Goal: Use online tool/utility: Utilize a website feature to perform a specific function

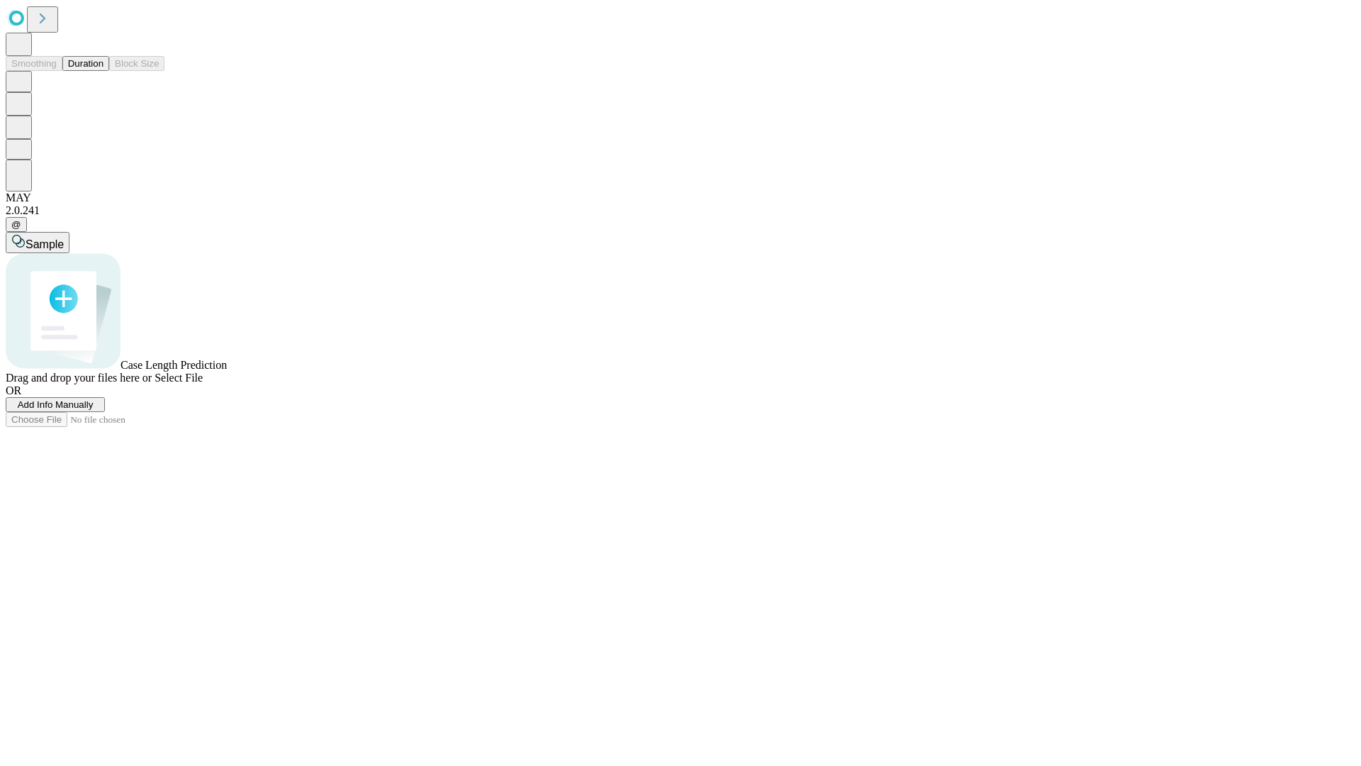
click at [104, 71] on button "Duration" at bounding box center [85, 63] width 47 height 15
click at [94, 410] on span "Add Info Manually" at bounding box center [56, 404] width 76 height 11
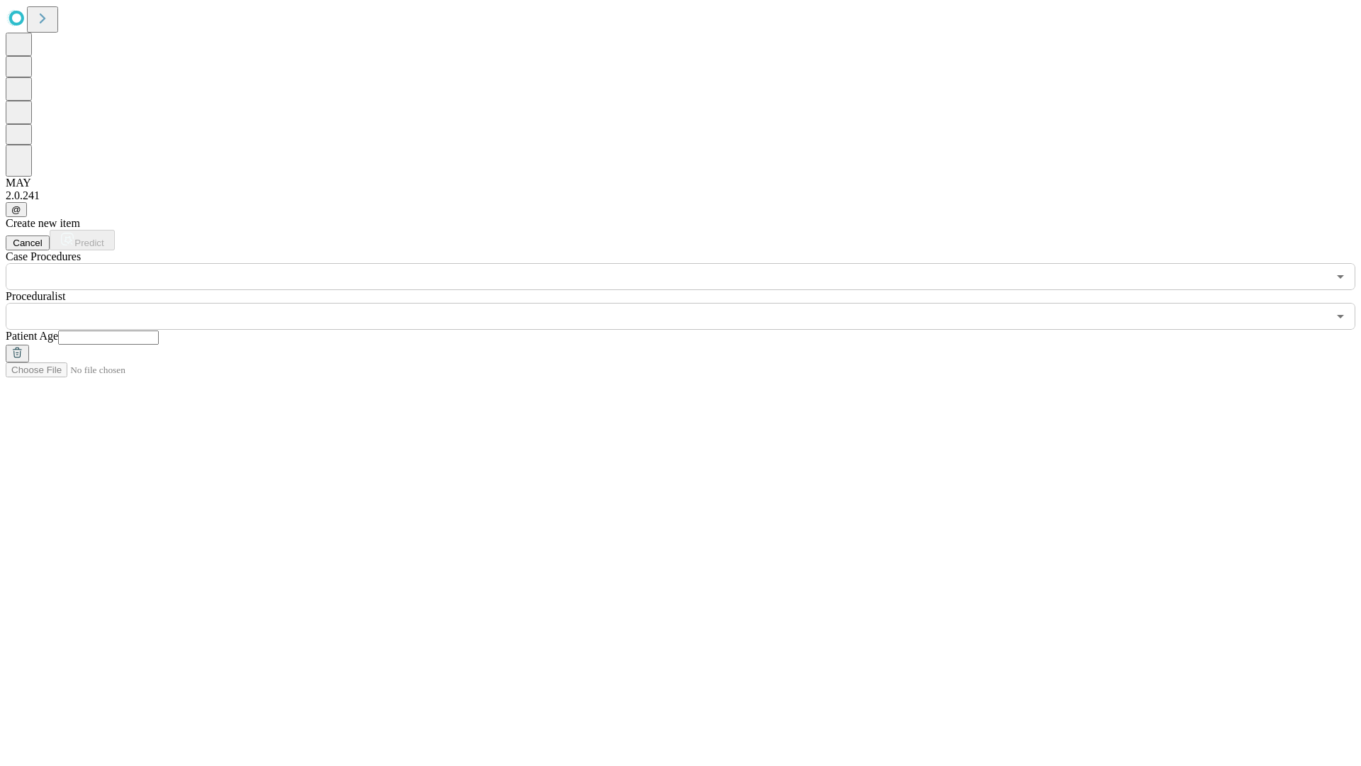
click at [159, 330] on input "text" at bounding box center [108, 337] width 101 height 14
type input "**"
click at [691, 303] on input "text" at bounding box center [667, 316] width 1322 height 27
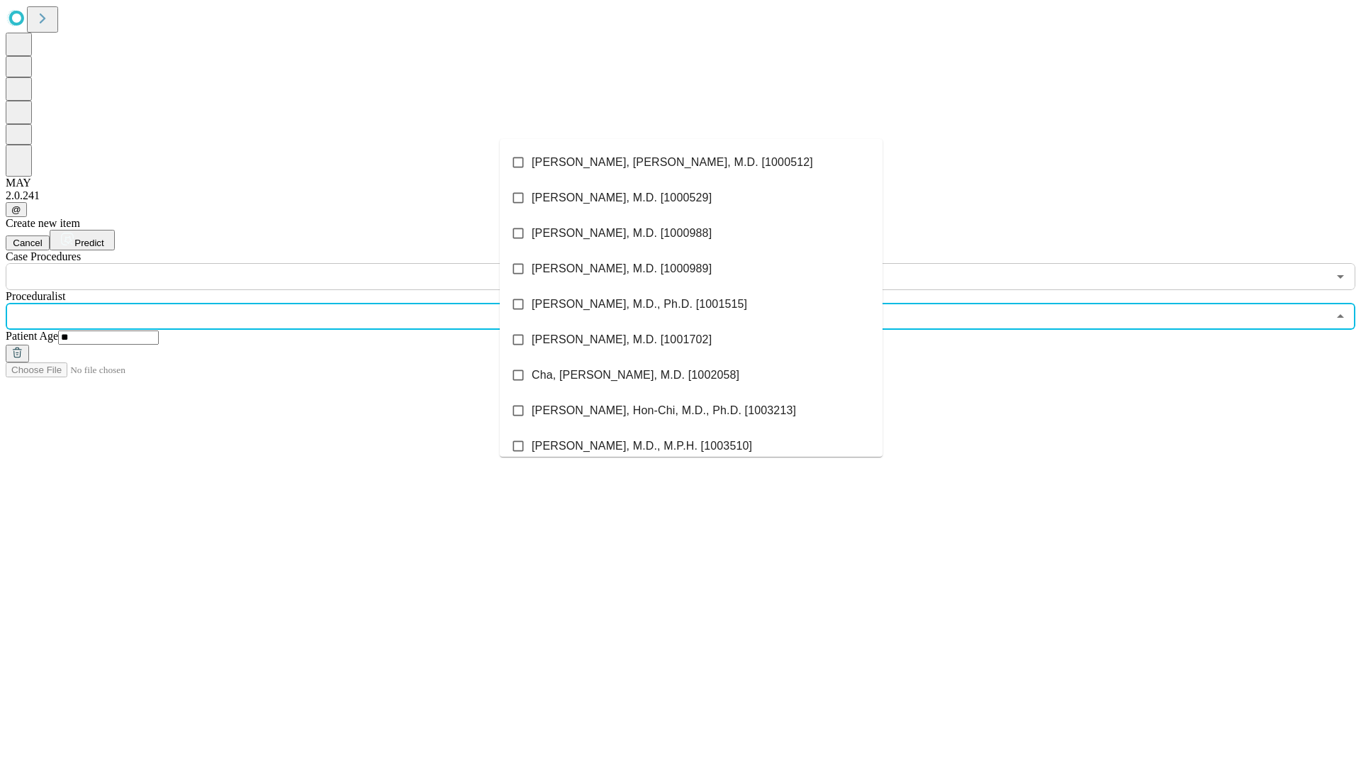
click at [691, 162] on li "[PERSON_NAME], [PERSON_NAME], M.D. [1000512]" at bounding box center [691, 162] width 383 height 35
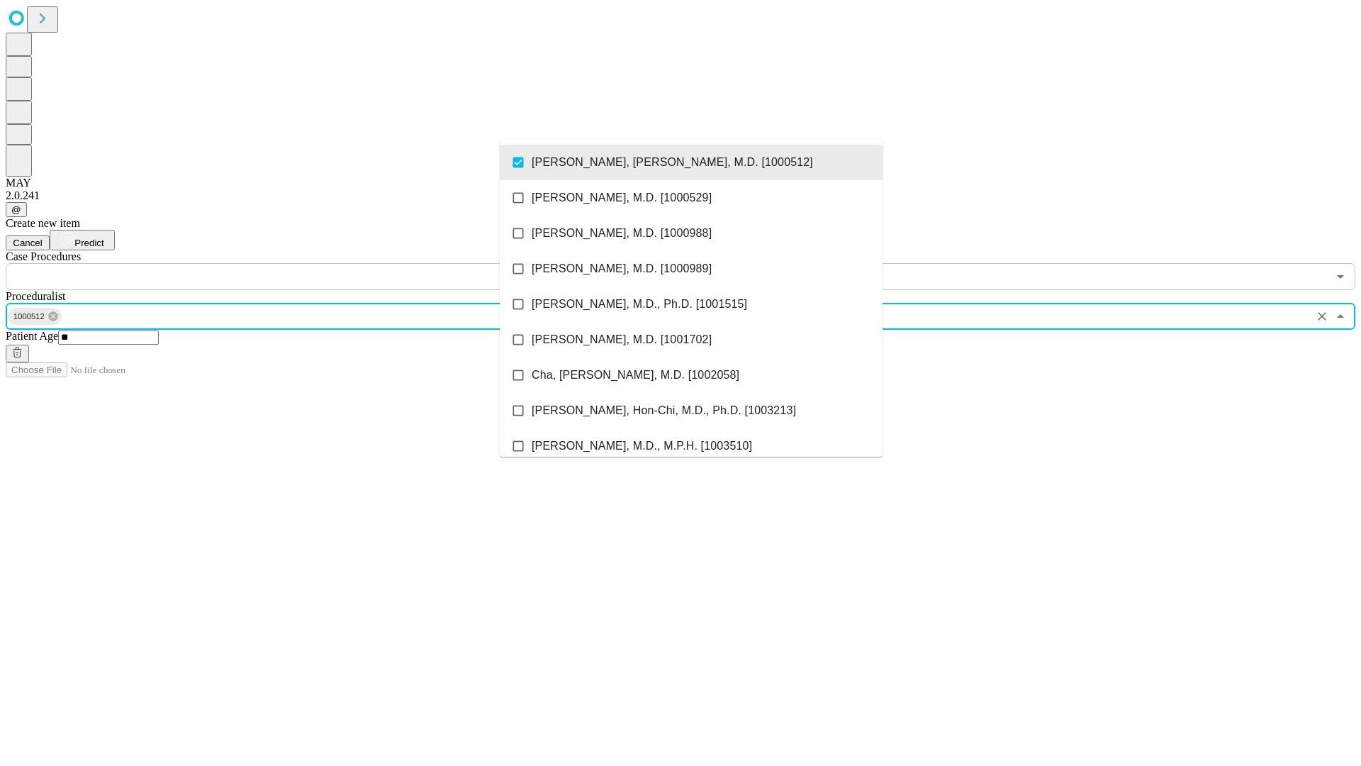
click at [298, 263] on input "text" at bounding box center [667, 276] width 1322 height 27
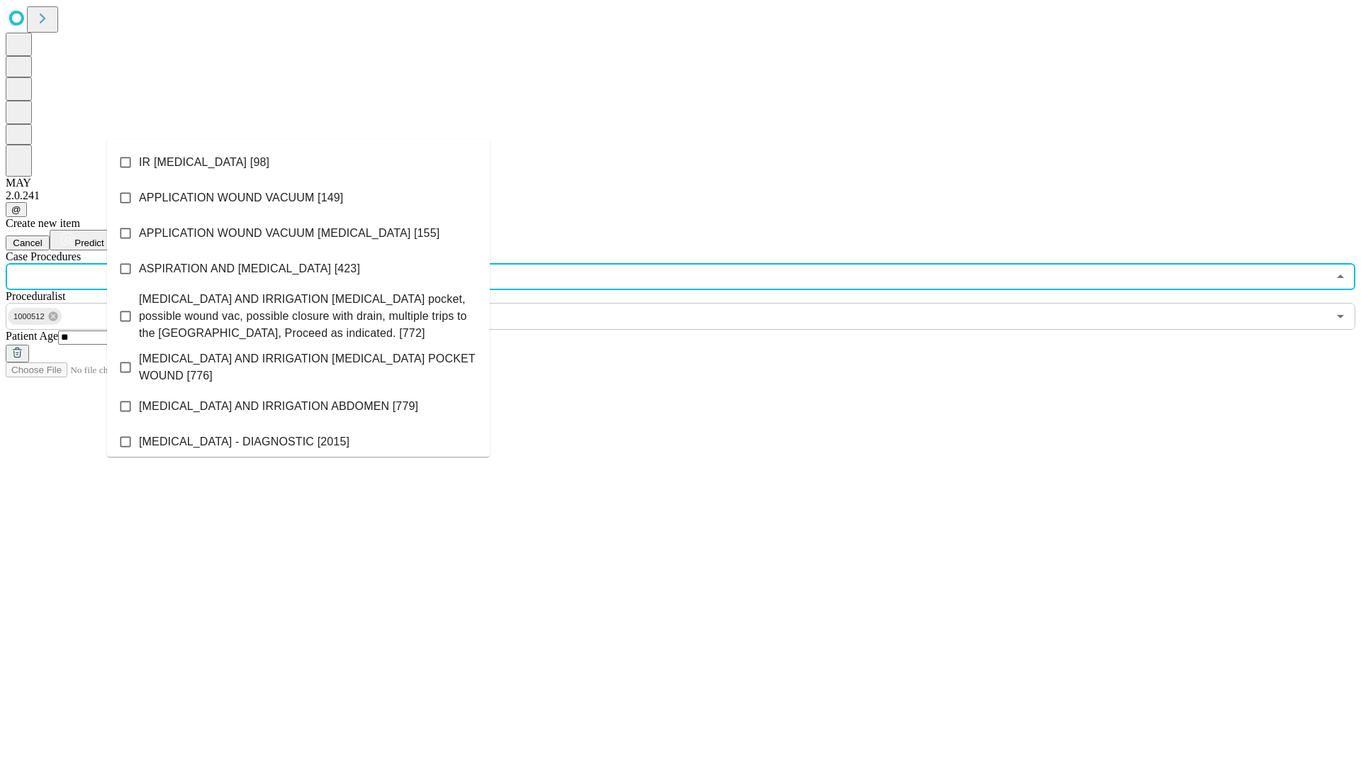
click at [298, 162] on li "IR [MEDICAL_DATA] [98]" at bounding box center [298, 162] width 383 height 35
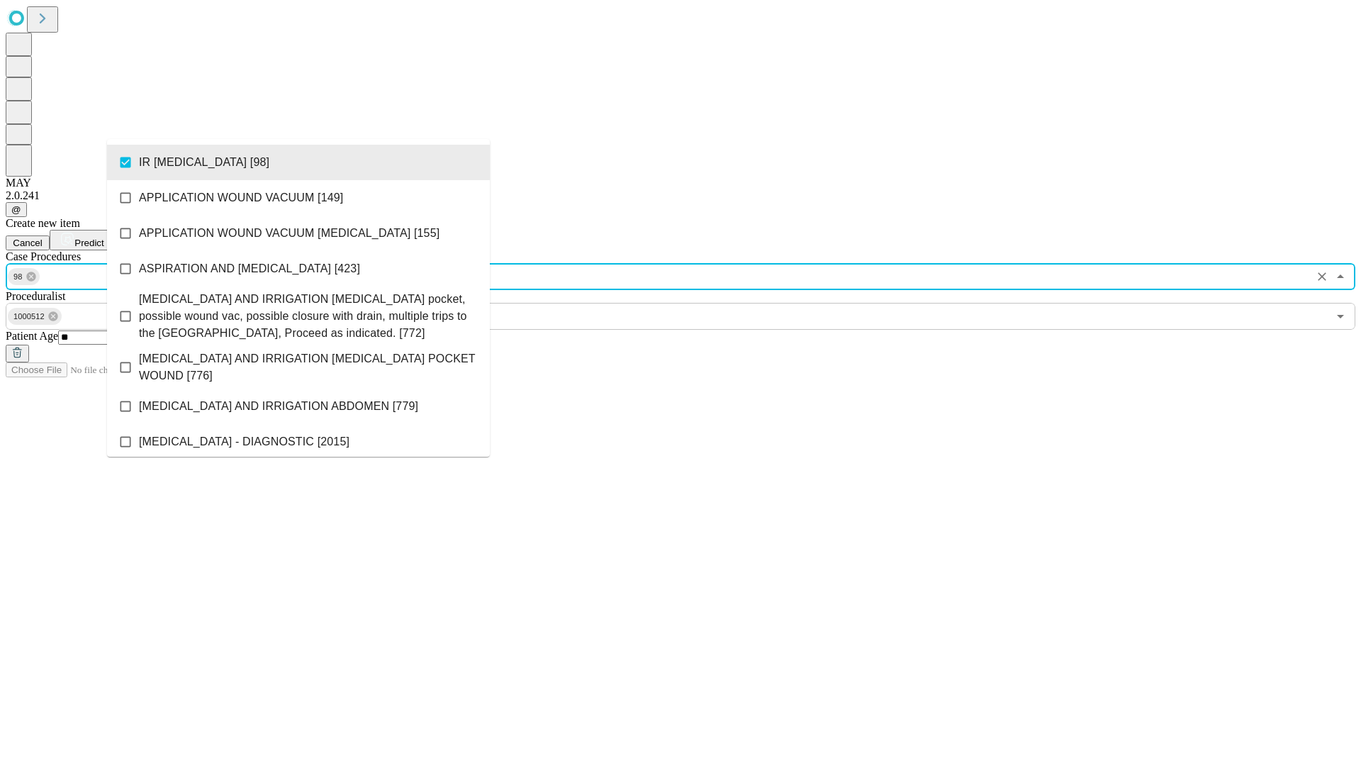
click at [104, 238] on span "Predict" at bounding box center [88, 243] width 29 height 11
